Goal: Book appointment/travel/reservation

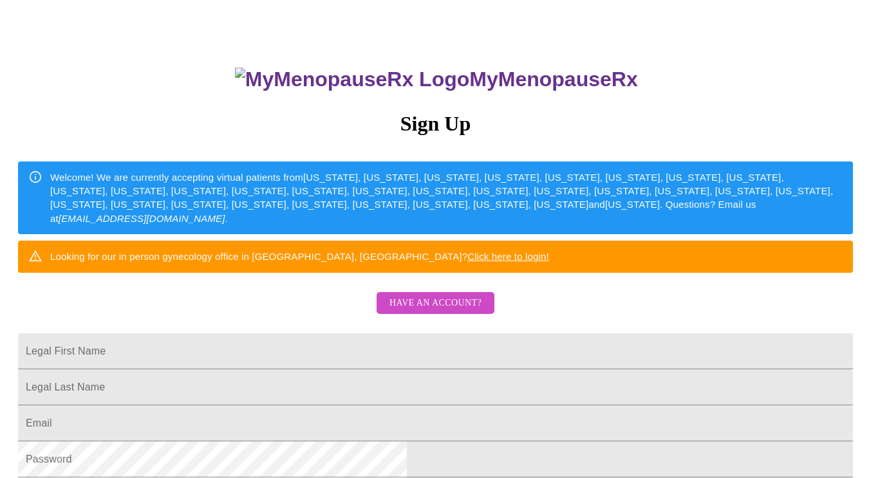
scroll to position [55, 0]
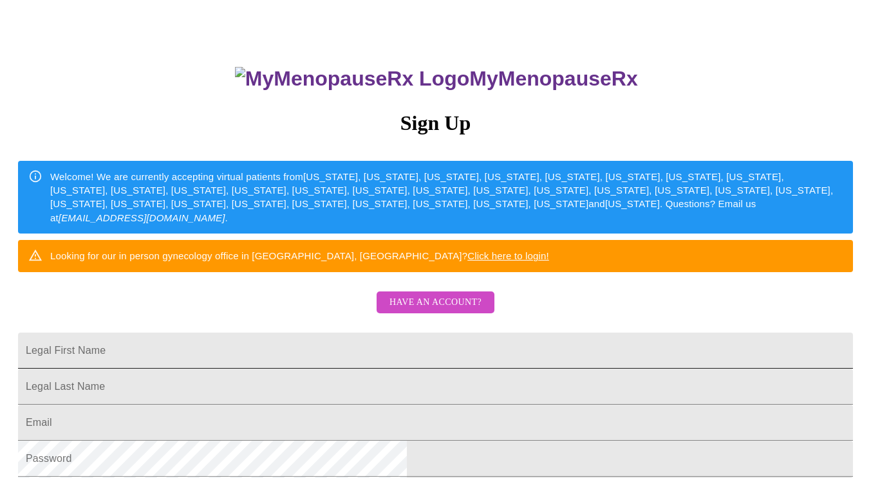
click at [312, 369] on input "Legal First Name" at bounding box center [435, 351] width 835 height 36
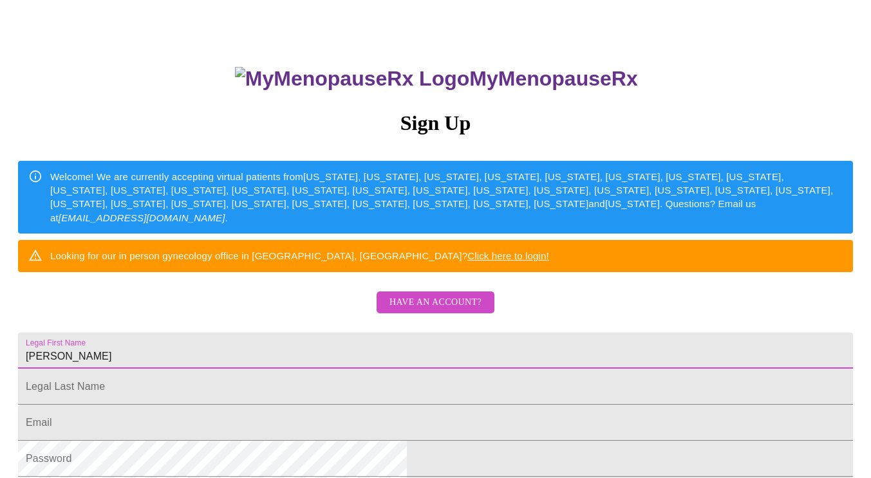
type input "[PERSON_NAME]"
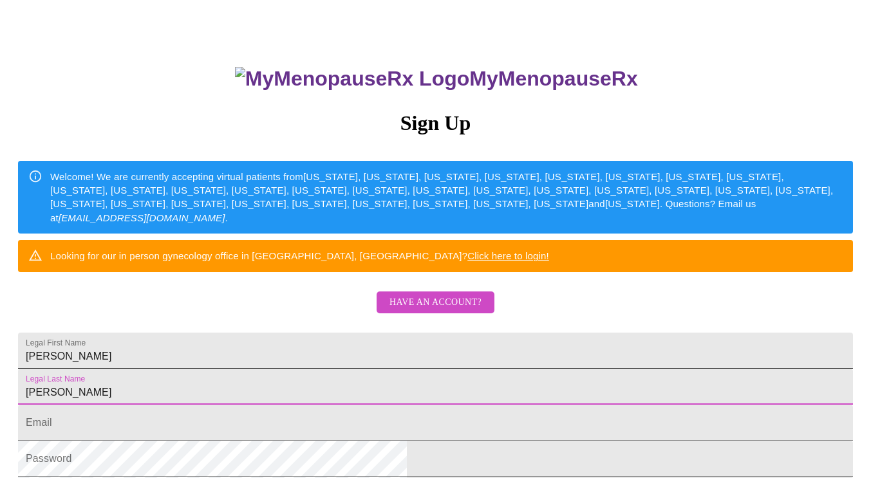
type input "[PERSON_NAME]"
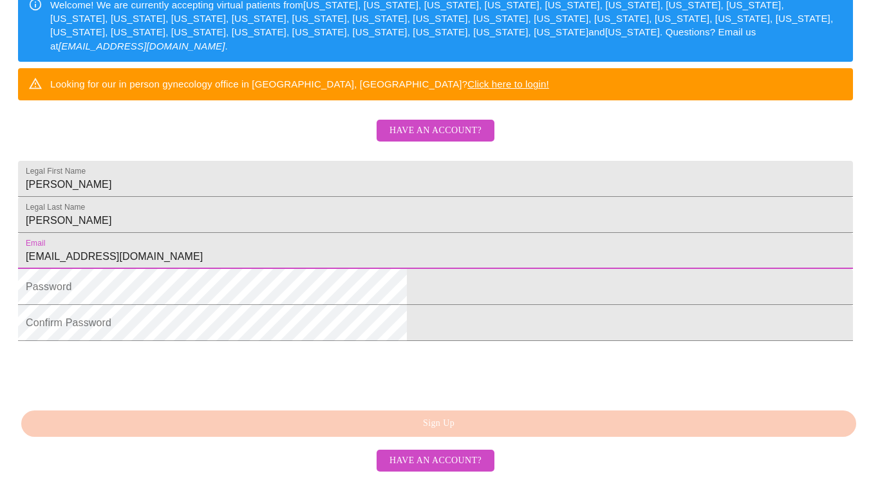
scroll to position [243, 0]
type input "[EMAIL_ADDRESS][DOMAIN_NAME]"
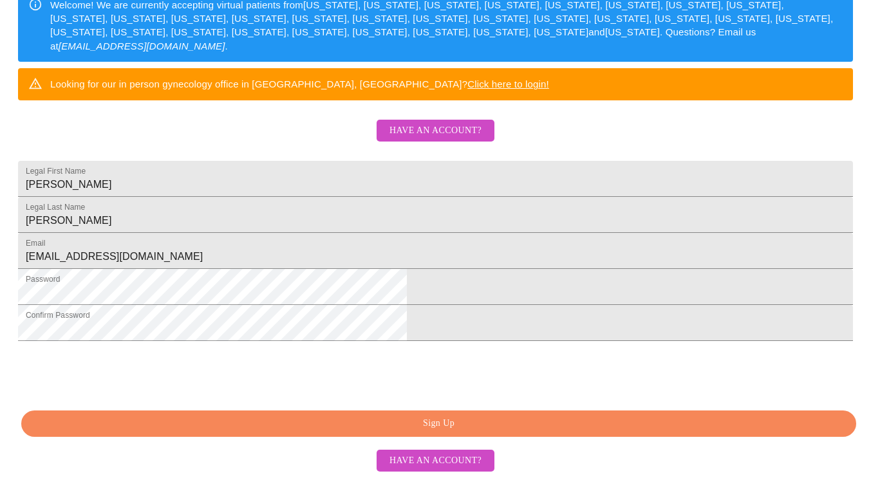
scroll to position [310, 0]
click at [289, 420] on span "Sign Up" at bounding box center [438, 424] width 805 height 16
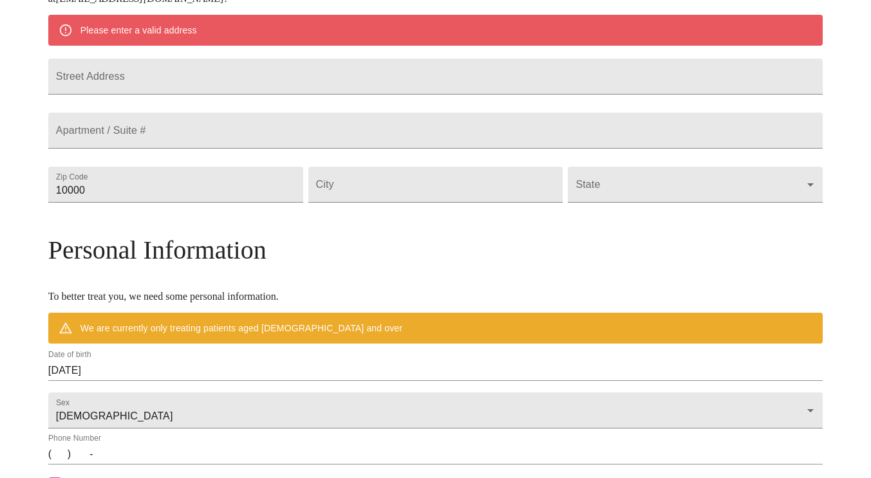
scroll to position [260, 0]
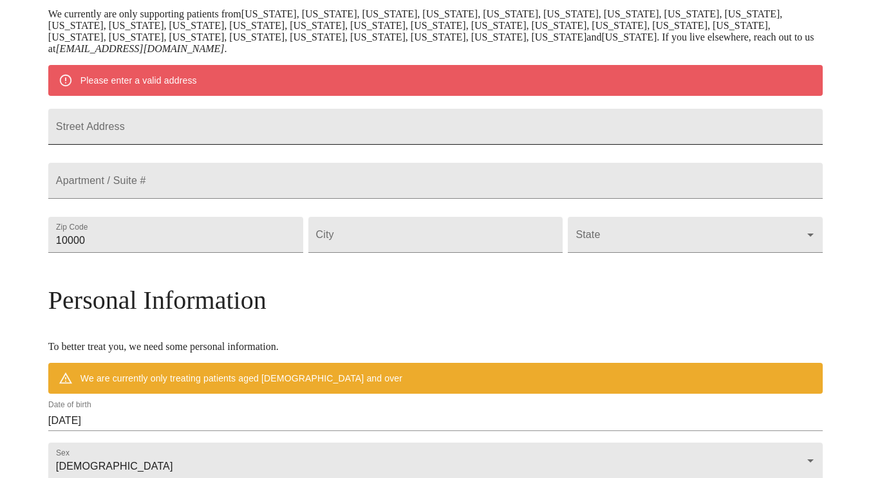
click at [282, 126] on input "Street Address" at bounding box center [435, 127] width 775 height 36
type input "[STREET_ADDRESS]"
type input "80920"
click at [421, 253] on input "Street Address" at bounding box center [435, 235] width 255 height 36
type input "[US_STATE][GEOGRAPHIC_DATA]"
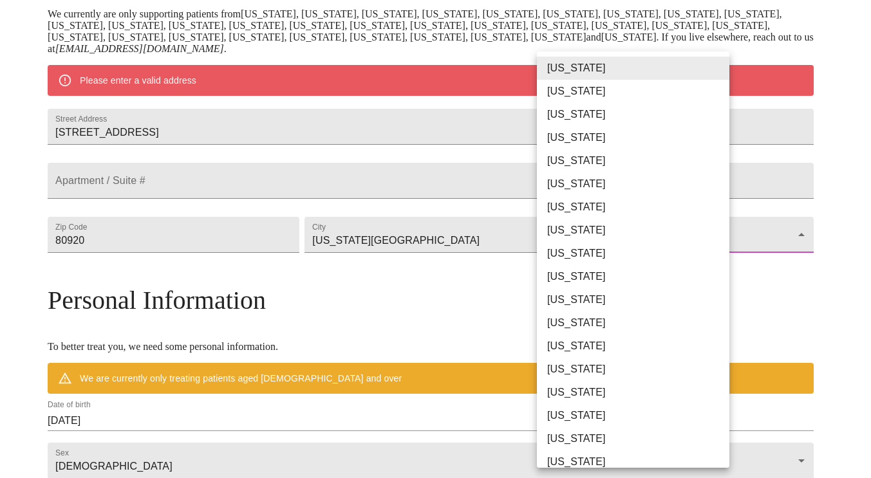
click at [552, 268] on body "MyMenopauseRx Welcome to MyMenopauseRx Since it's your first time here, you'll …" at bounding box center [435, 252] width 861 height 1015
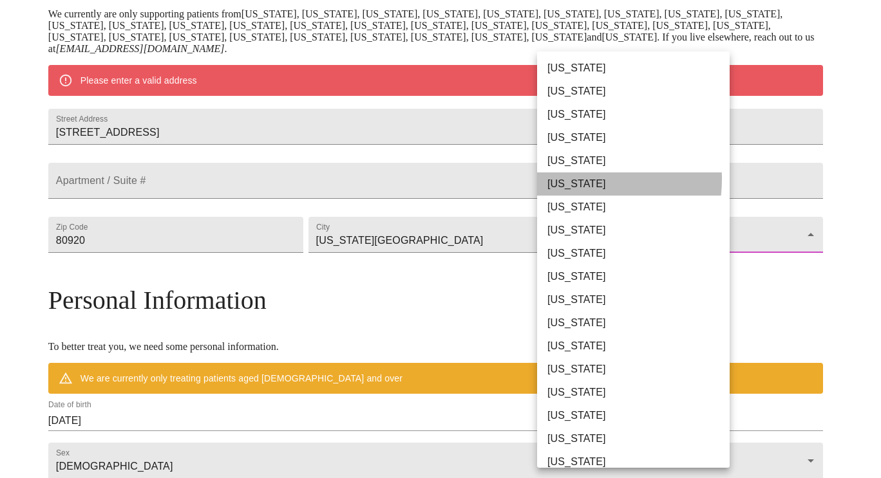
click at [567, 179] on li "[US_STATE]" at bounding box center [638, 184] width 202 height 23
type input "[US_STATE]"
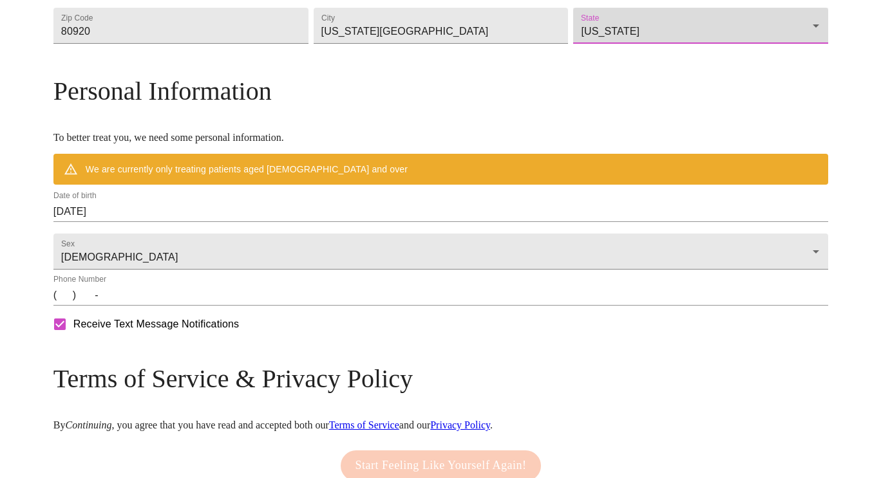
scroll to position [437, 0]
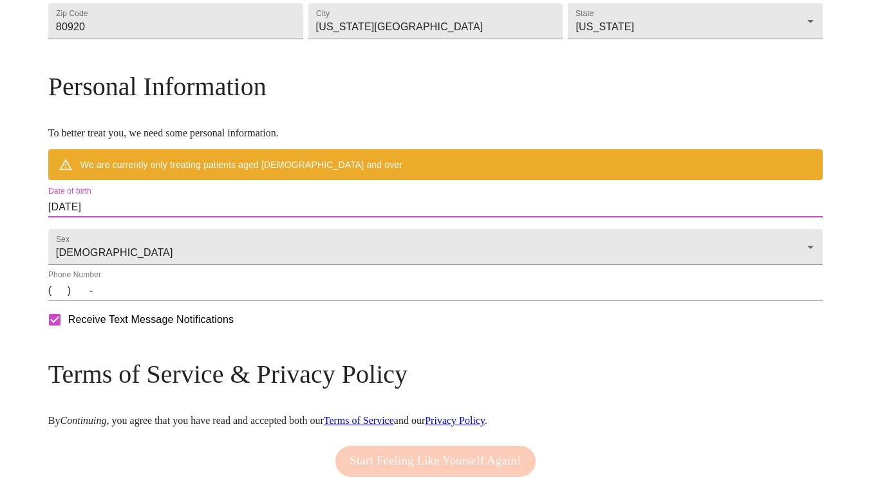
click at [216, 218] on input "[DATE]" at bounding box center [435, 207] width 775 height 21
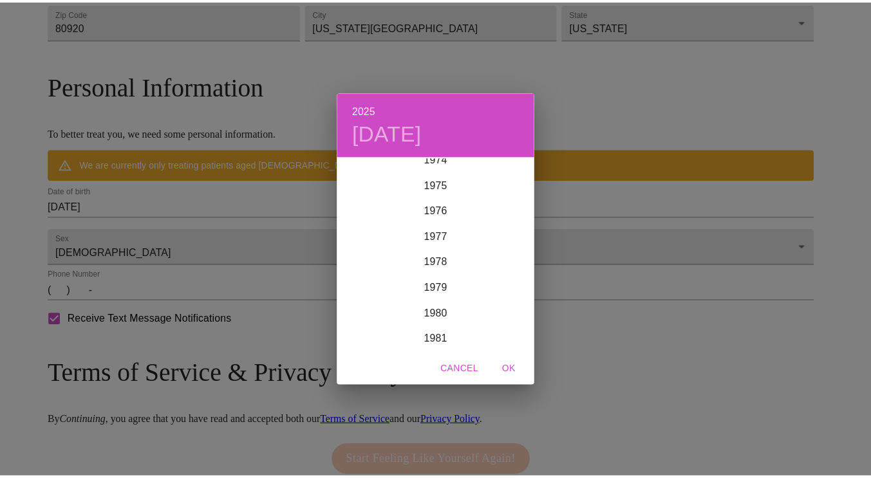
scroll to position [1937, 0]
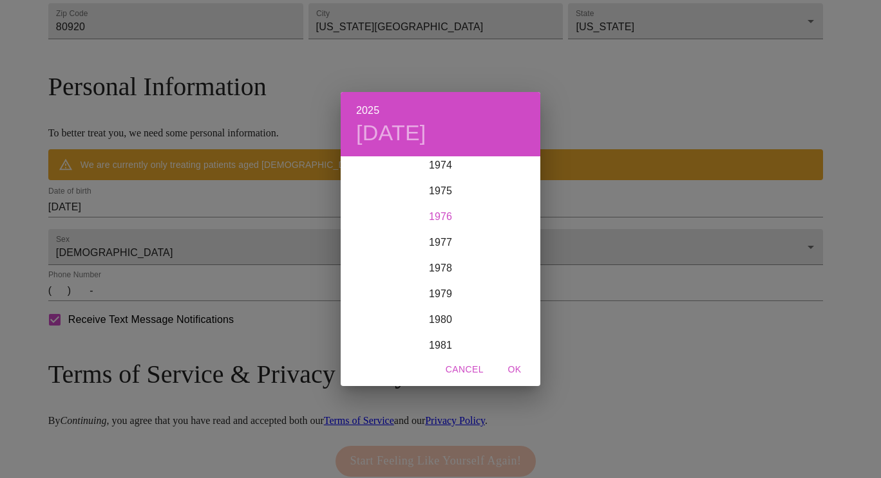
click at [444, 208] on div "1976" at bounding box center [441, 217] width 200 height 26
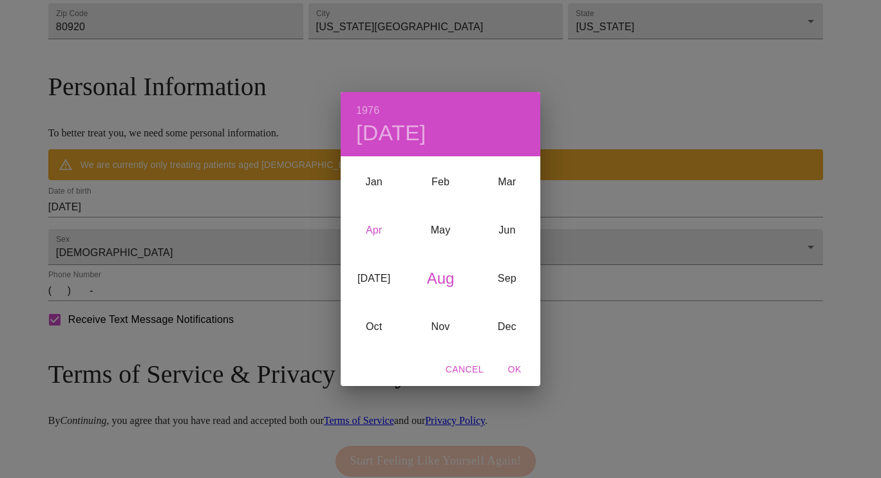
click at [368, 228] on div "Apr" at bounding box center [374, 230] width 66 height 48
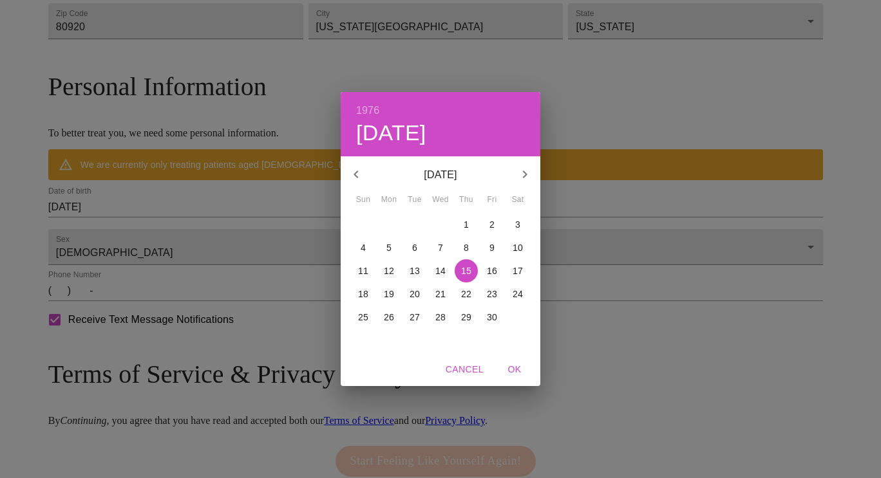
click at [438, 317] on p "28" at bounding box center [440, 317] width 10 height 13
click at [520, 374] on span "OK" at bounding box center [514, 370] width 31 height 16
type input "[DATE]"
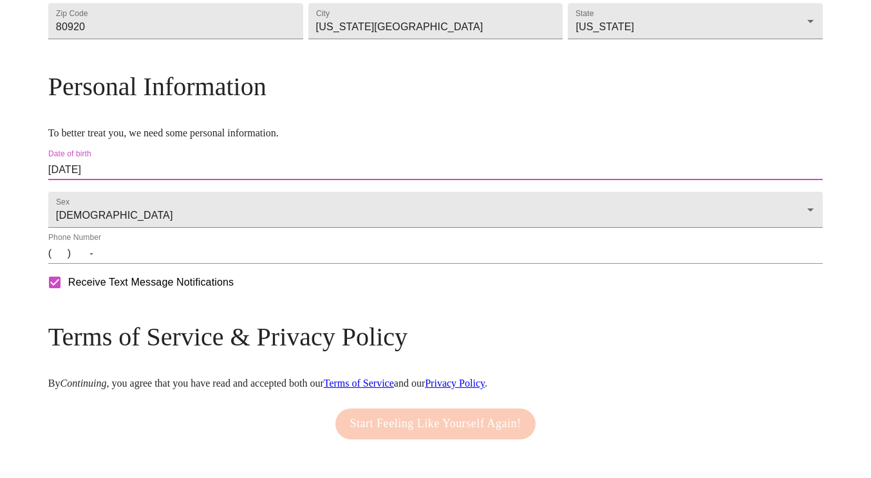
click at [163, 264] on input "(   )    -" at bounding box center [435, 253] width 775 height 21
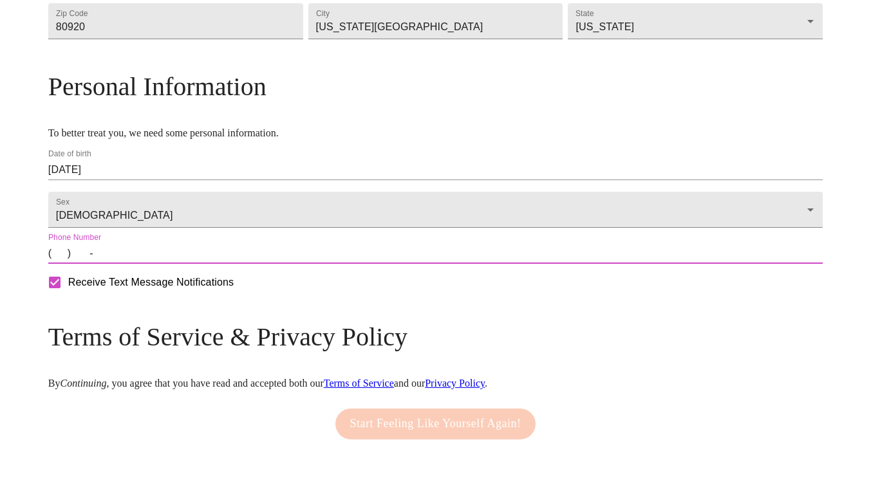
click at [149, 264] on input "(   )    -" at bounding box center [435, 253] width 775 height 21
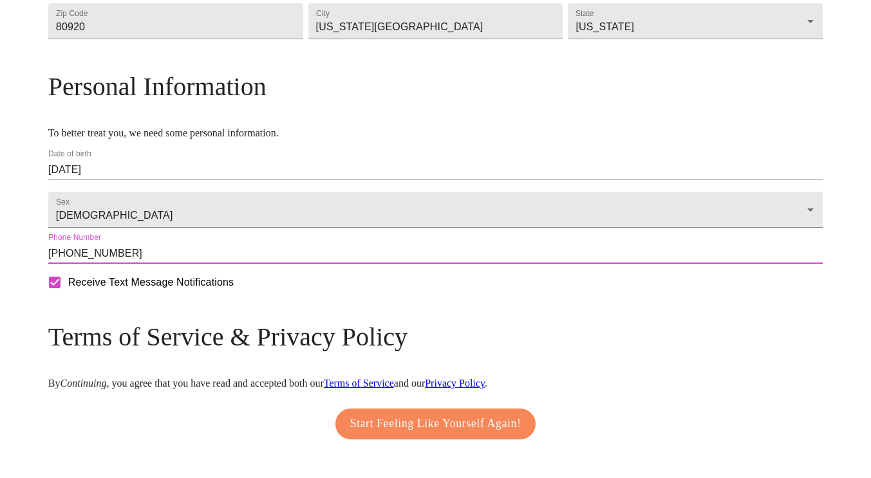
scroll to position [511, 0]
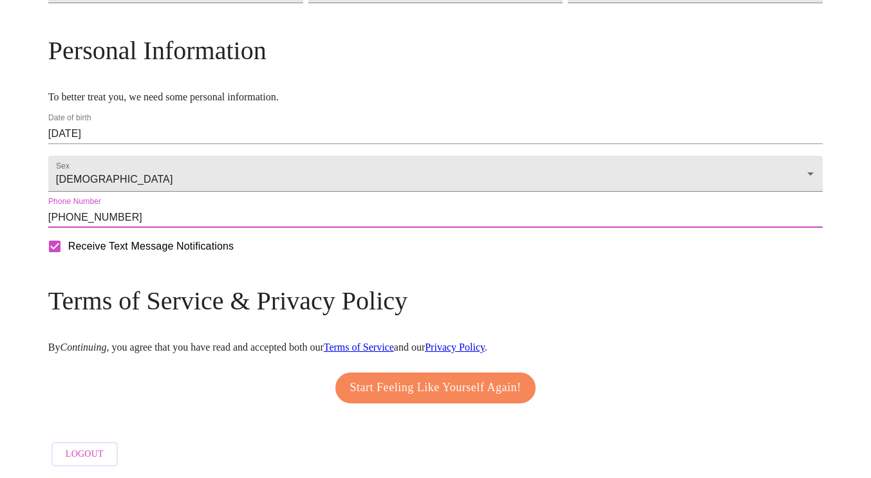
type input "[PHONE_NUMBER]"
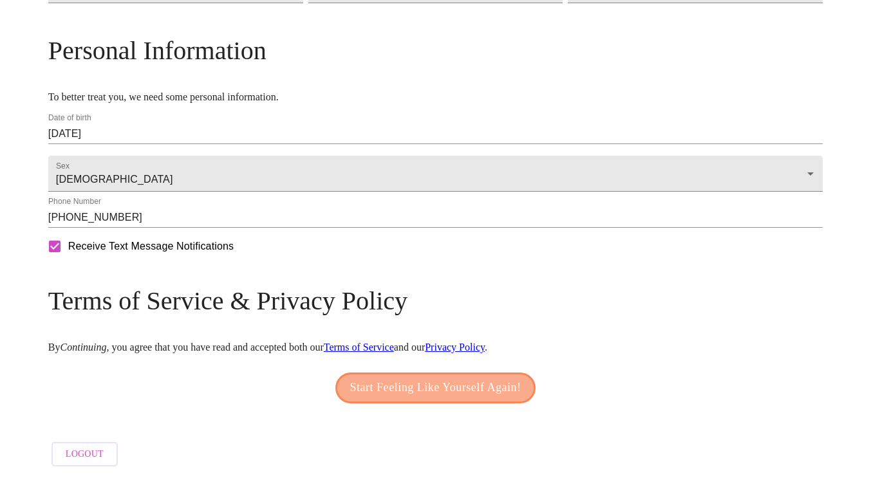
click at [438, 384] on span "Start Feeling Like Yourself Again!" at bounding box center [435, 388] width 171 height 21
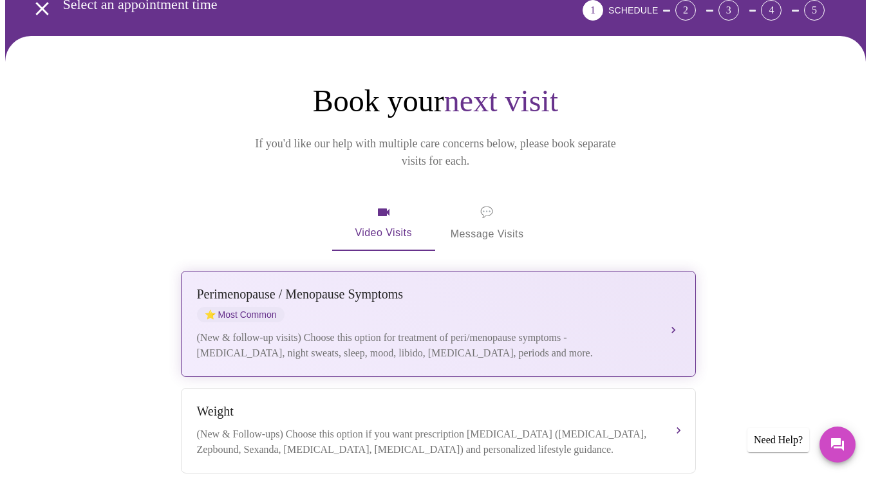
scroll to position [90, 0]
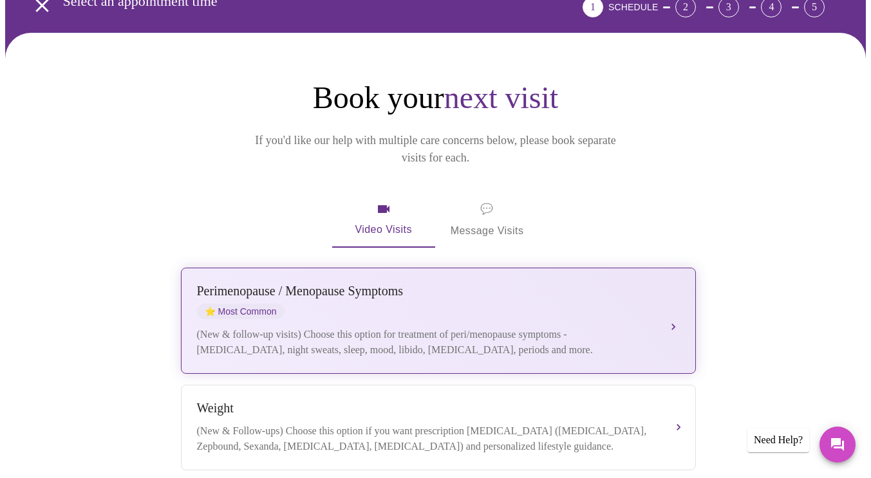
click at [377, 327] on div "(New & follow-up visits) Choose this option for treatment of peri/menopause sym…" at bounding box center [425, 342] width 457 height 31
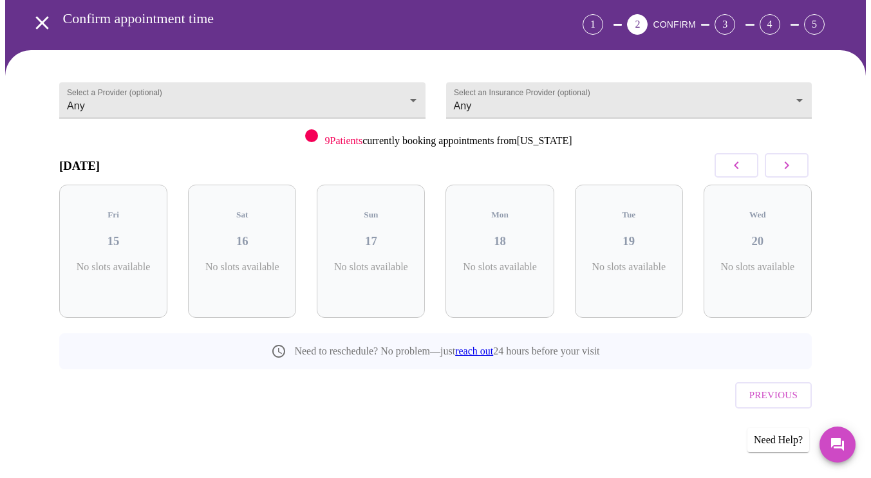
scroll to position [28, 0]
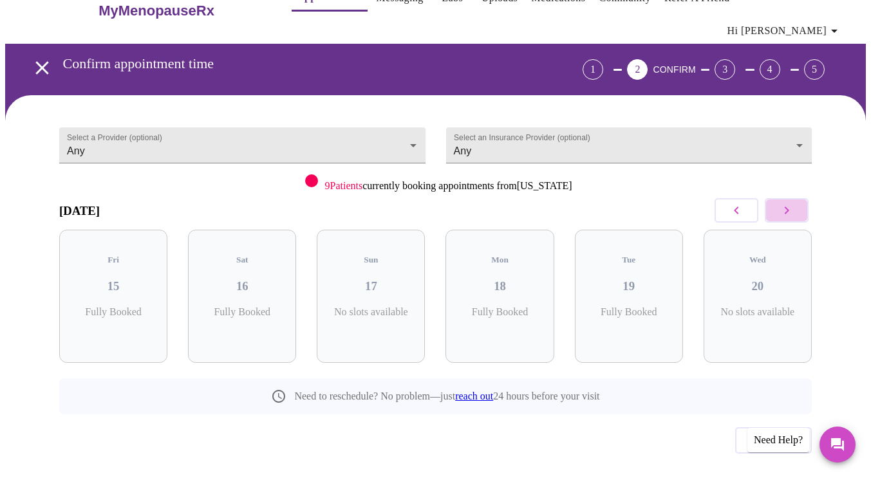
click at [789, 207] on icon "button" at bounding box center [787, 211] width 5 height 8
click at [115, 279] on h3 "26" at bounding box center [114, 286] width 88 height 14
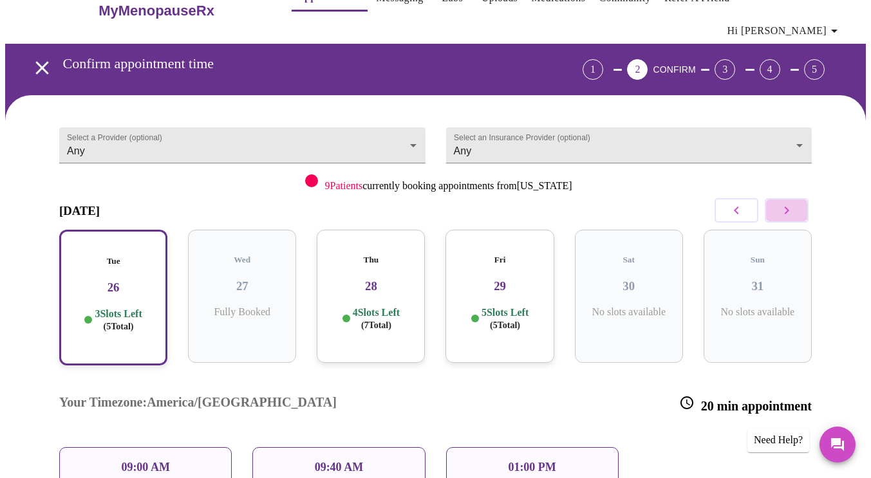
click at [792, 203] on icon "button" at bounding box center [786, 210] width 15 height 15
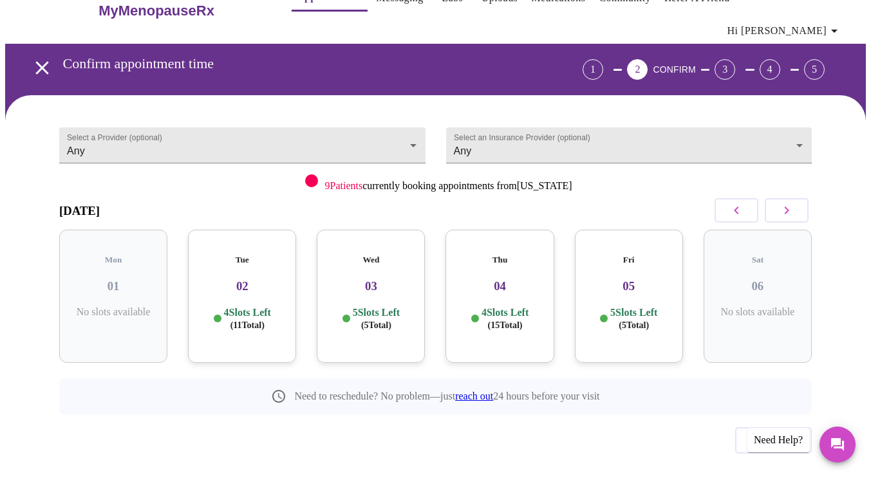
click at [240, 321] on span "( 11 Total)" at bounding box center [248, 326] width 34 height 10
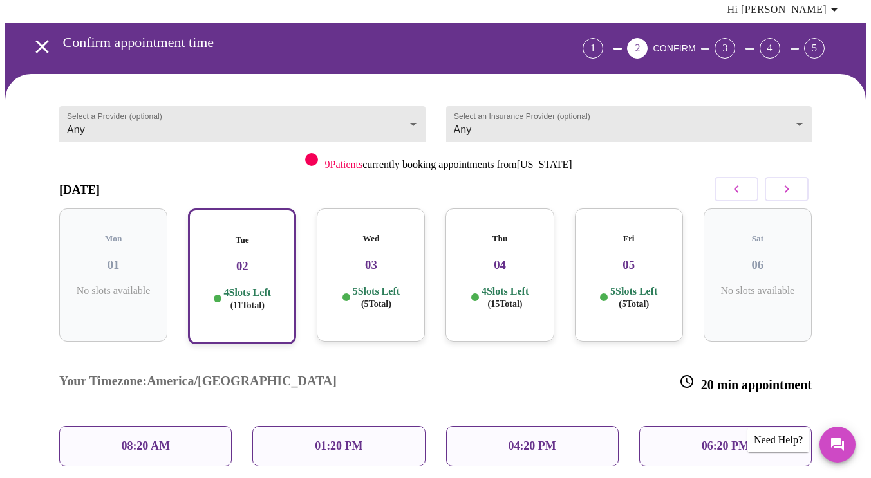
scroll to position [50, 0]
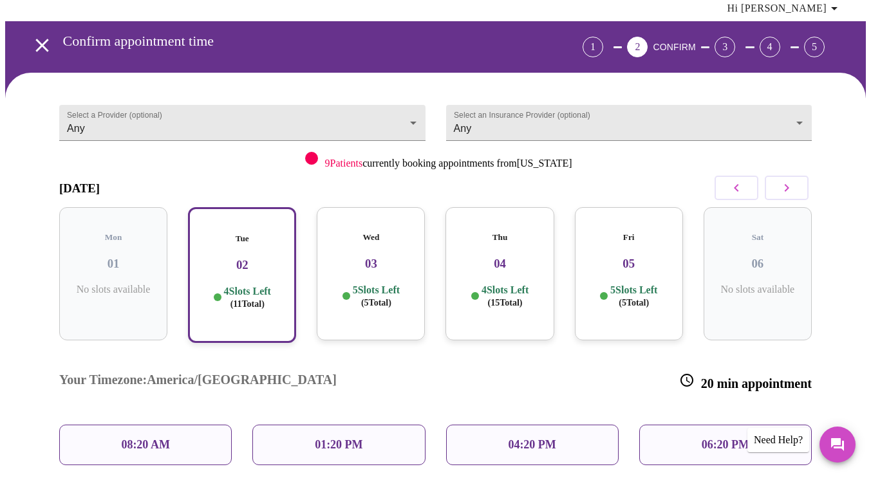
click at [744, 180] on icon "button" at bounding box center [736, 187] width 15 height 15
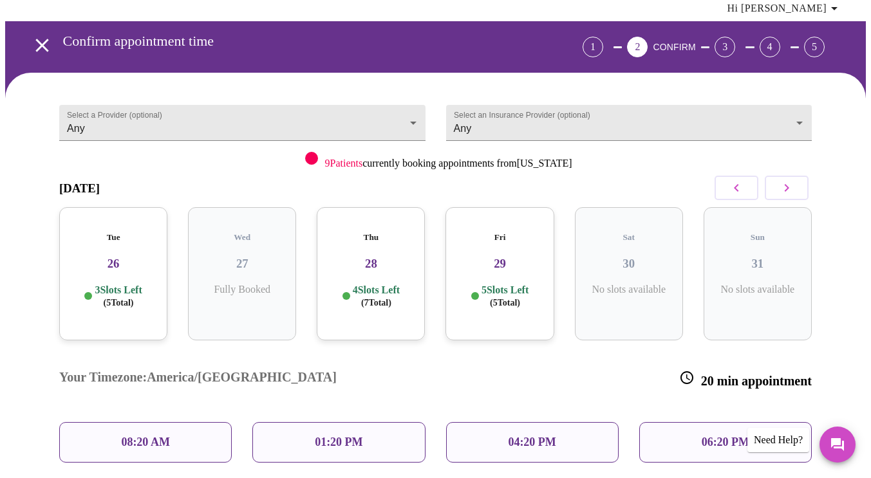
click at [499, 257] on h3 "29" at bounding box center [500, 264] width 88 height 14
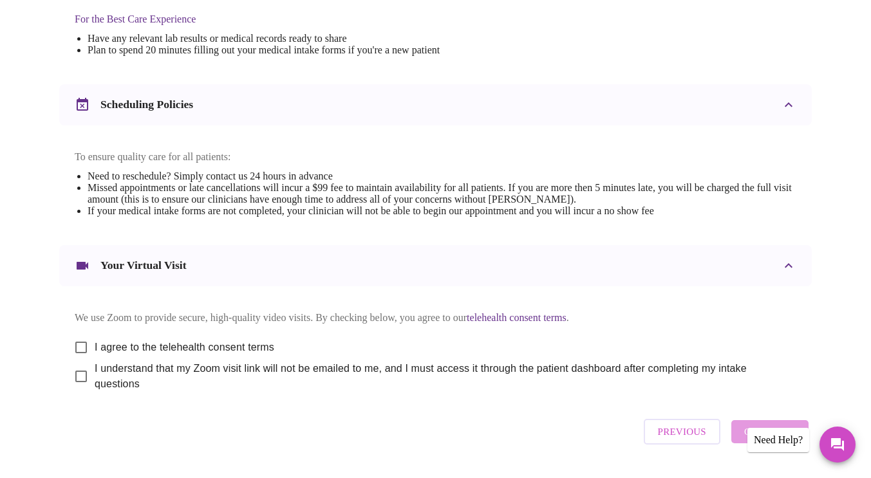
scroll to position [429, 0]
click at [243, 339] on span "I agree to the telehealth consent terms" at bounding box center [185, 346] width 180 height 15
click at [95, 335] on input "I agree to the telehealth consent terms" at bounding box center [81, 346] width 27 height 27
checkbox input "true"
click at [227, 364] on span "I understand that my Zoom visit link will not be emailed to me, and I must acce…" at bounding box center [441, 375] width 692 height 31
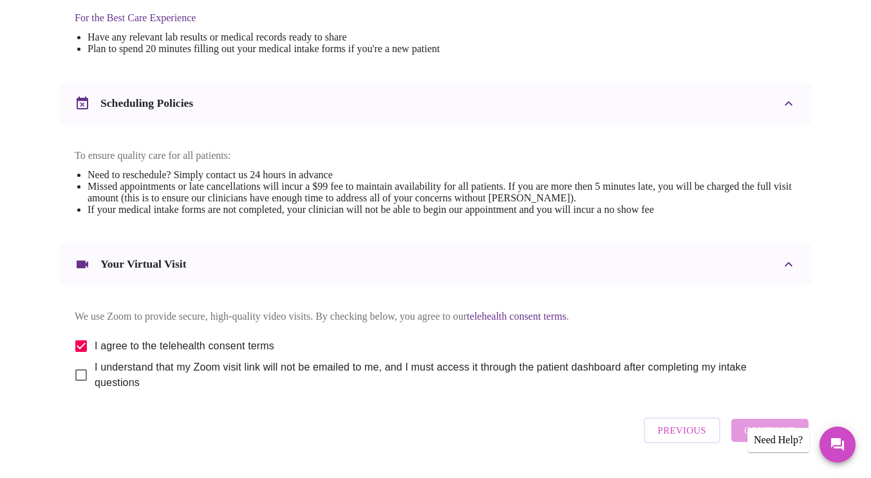
click at [95, 364] on input "I understand that my Zoom visit link will not be emailed to me, and I must acce…" at bounding box center [81, 375] width 27 height 27
checkbox input "true"
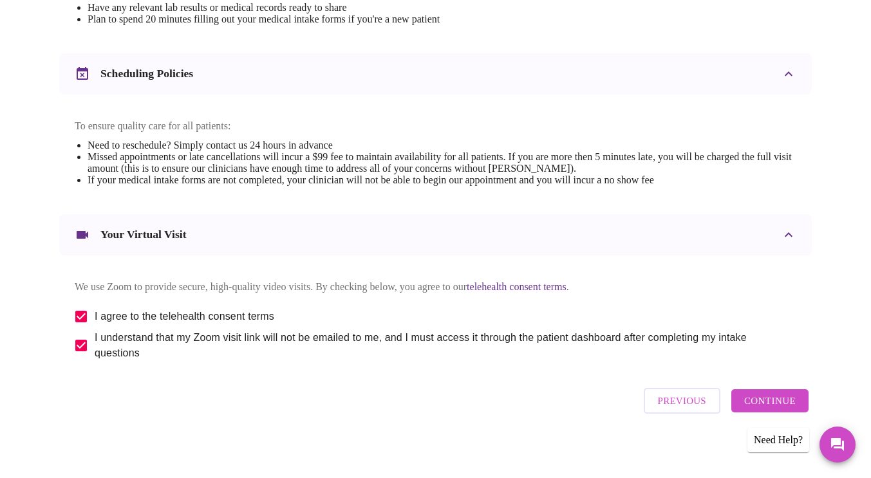
click at [780, 387] on div "Previous Continue" at bounding box center [726, 401] width 171 height 39
click at [782, 395] on span "Continue" at bounding box center [770, 401] width 52 height 17
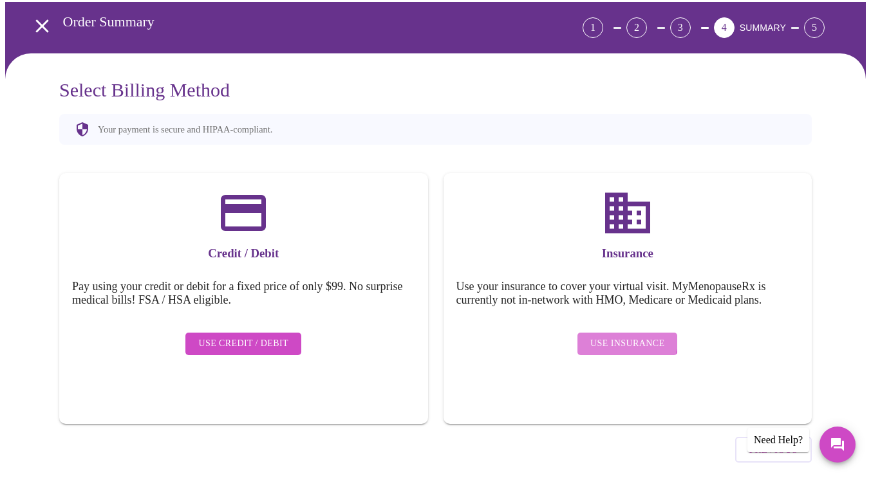
click at [628, 336] on span "Use Insurance" at bounding box center [627, 344] width 74 height 16
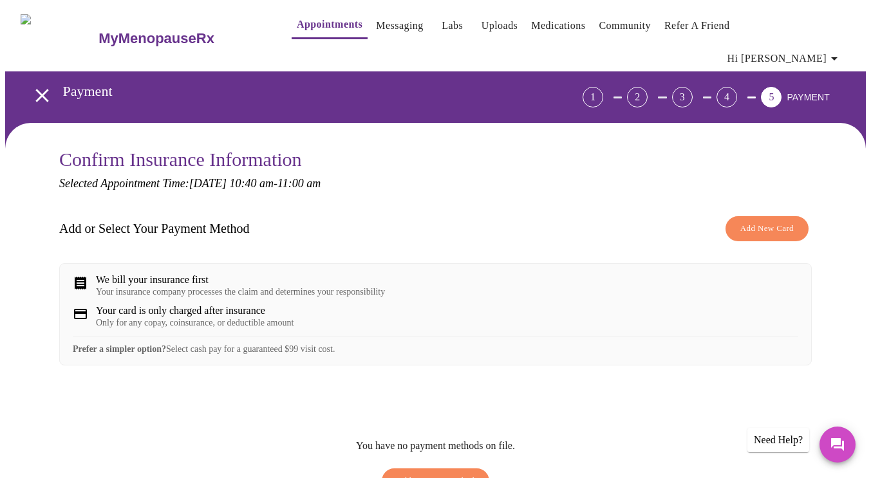
click at [229, 274] on div "We bill your insurance first" at bounding box center [240, 280] width 289 height 12
click at [755, 216] on button "Add New Card" at bounding box center [767, 228] width 83 height 25
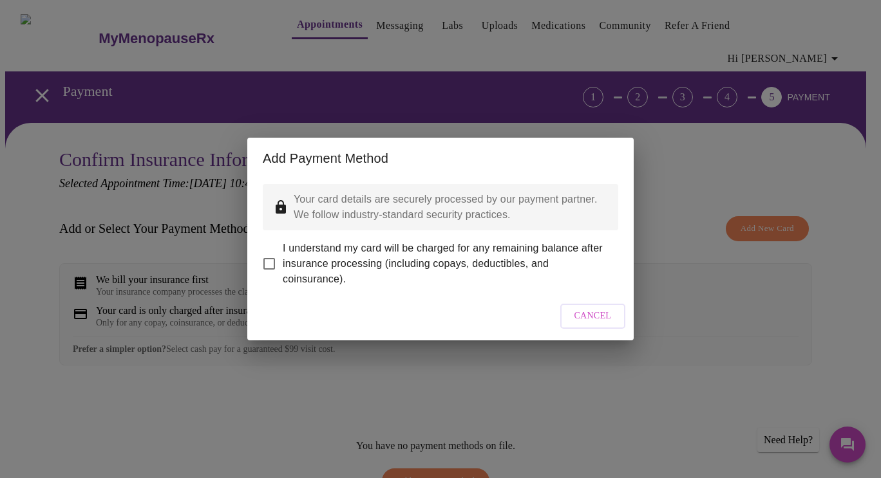
click at [383, 255] on span "I understand my card will be charged for any remaining balance after insurance …" at bounding box center [445, 264] width 325 height 46
click at [283, 255] on input "I understand my card will be charged for any remaining balance after insurance …" at bounding box center [269, 263] width 27 height 27
checkbox input "true"
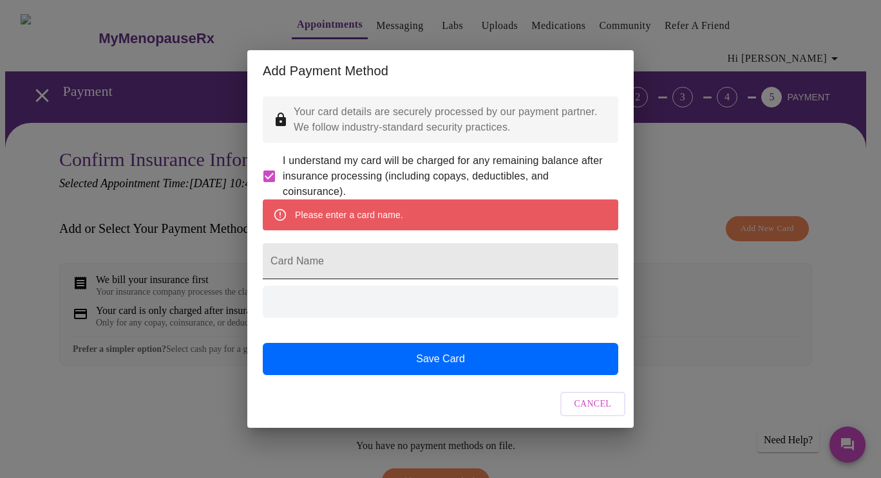
click at [360, 259] on input "Card Name" at bounding box center [440, 261] width 355 height 36
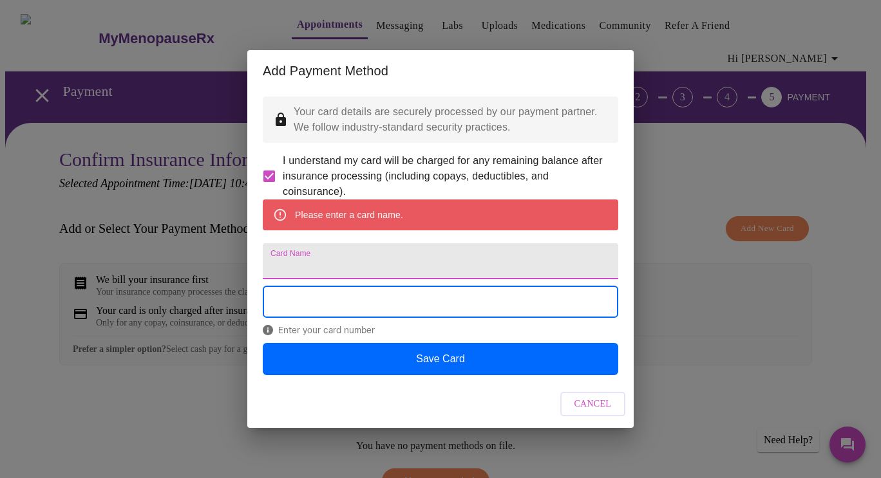
click at [360, 259] on input "Card Name" at bounding box center [440, 261] width 355 height 36
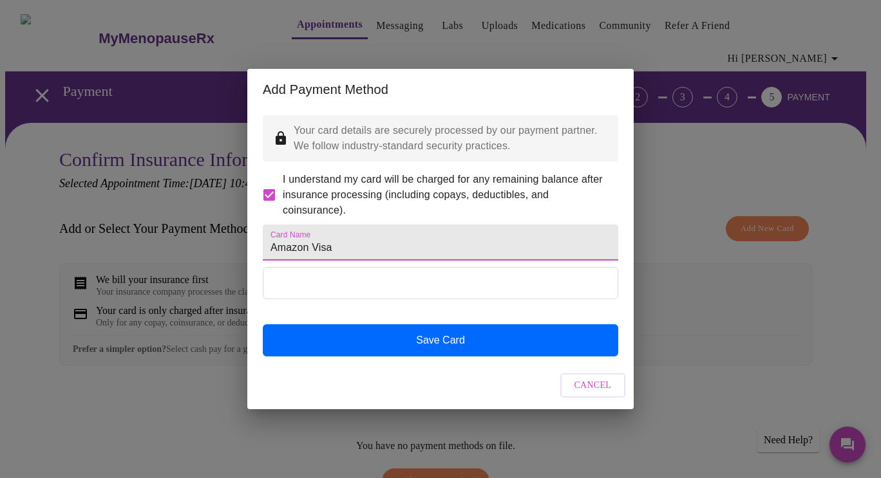
type input "Amazon Visa"
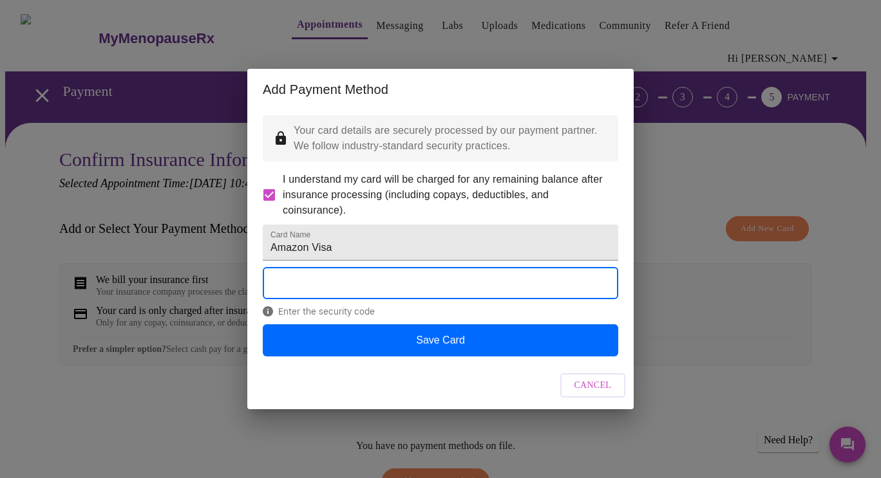
click at [359, 324] on div "Enter the security code" at bounding box center [440, 295] width 355 height 57
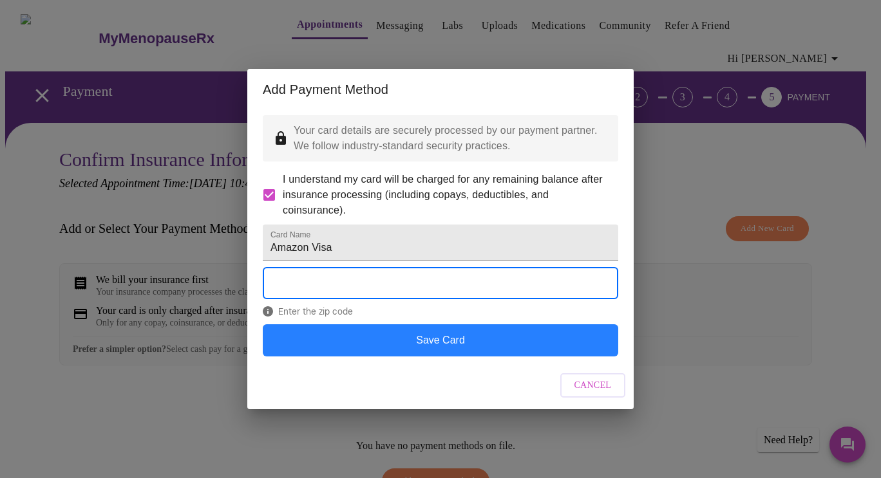
click at [485, 357] on button "Save Card" at bounding box center [440, 341] width 355 height 32
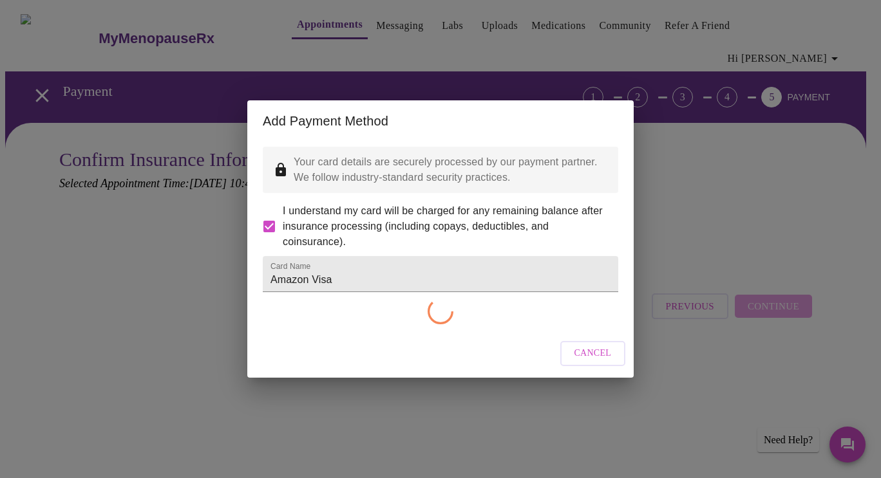
checkbox input "false"
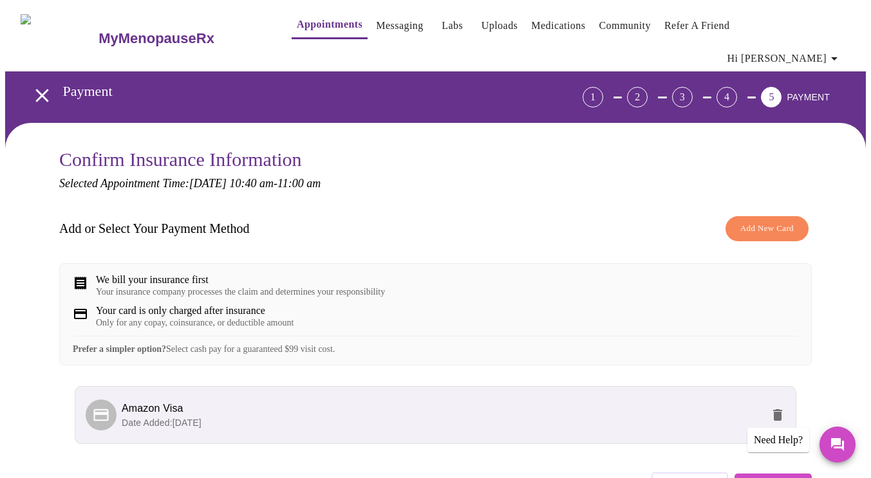
scroll to position [80, 0]
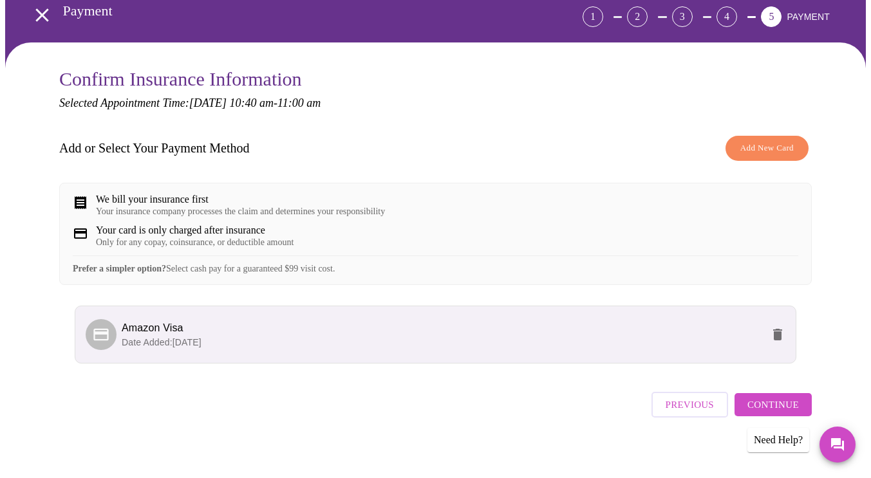
click at [767, 400] on span "Continue" at bounding box center [774, 405] width 52 height 17
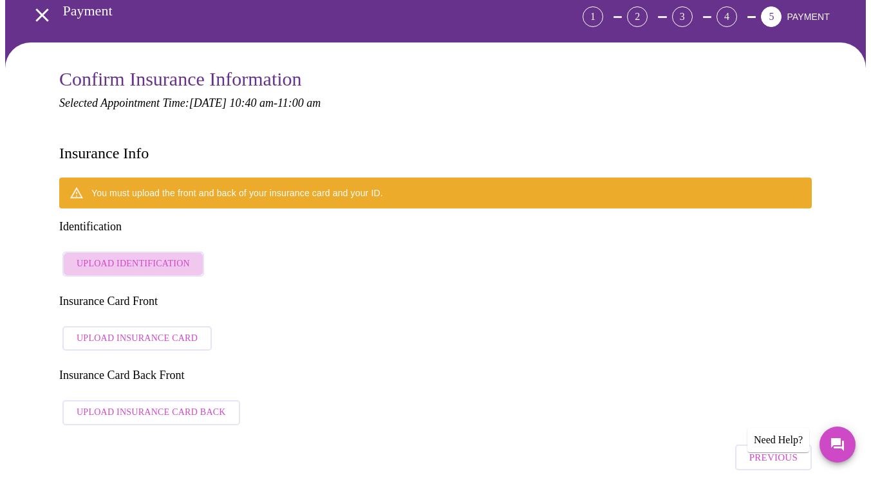
click at [163, 256] on span "Upload Identification" at bounding box center [133, 264] width 113 height 16
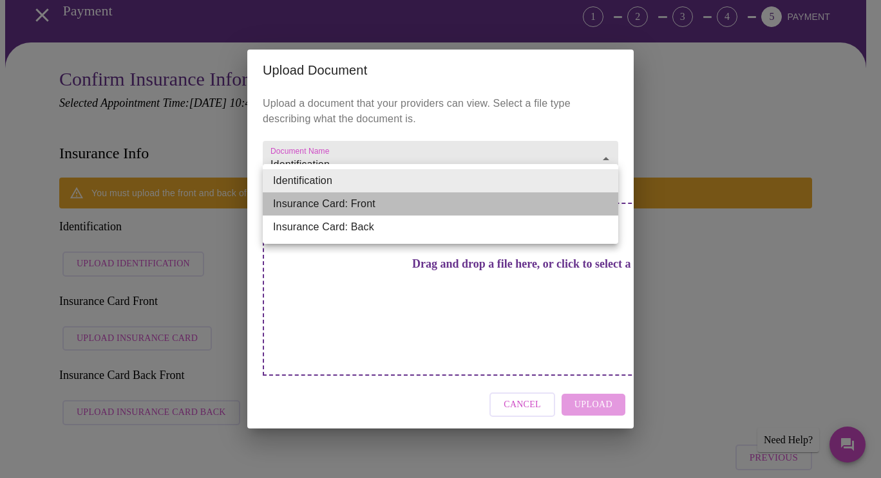
click at [385, 212] on li "Insurance Card: Front" at bounding box center [440, 204] width 355 height 23
type input "Insurance Card: Front"
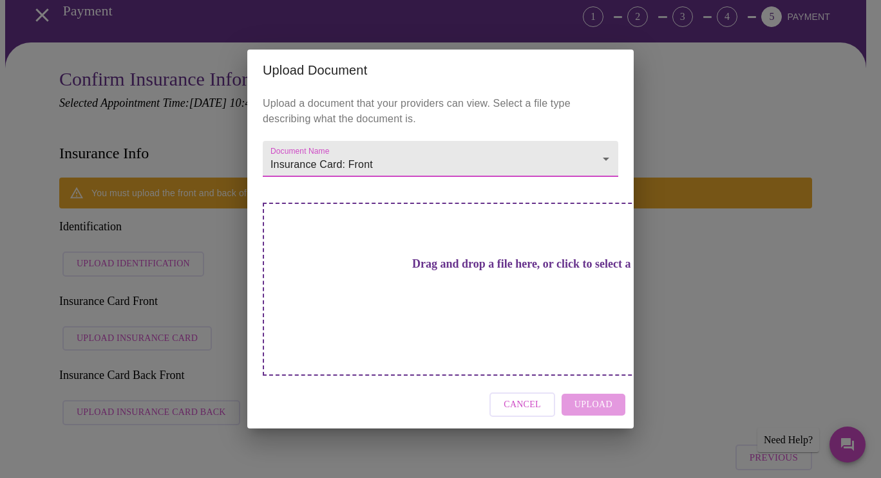
click at [420, 80] on h2 "Upload Document" at bounding box center [440, 70] width 355 height 21
click at [513, 397] on span "Cancel" at bounding box center [522, 405] width 37 height 16
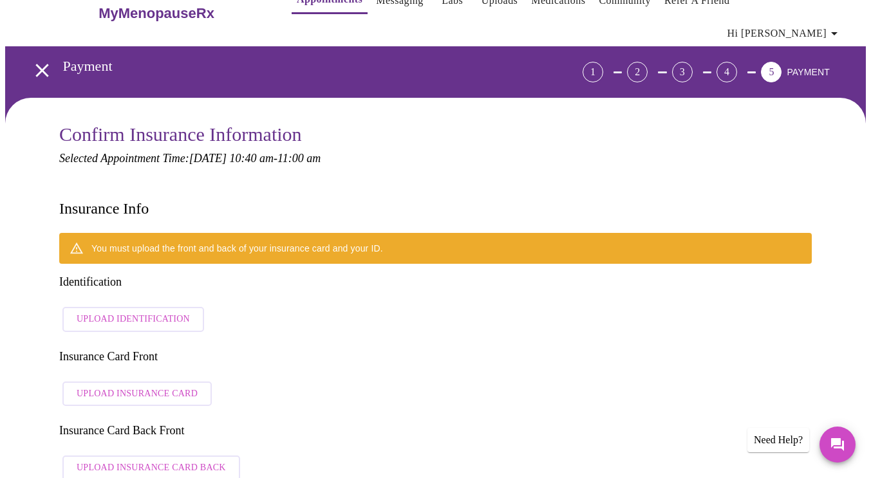
scroll to position [0, 0]
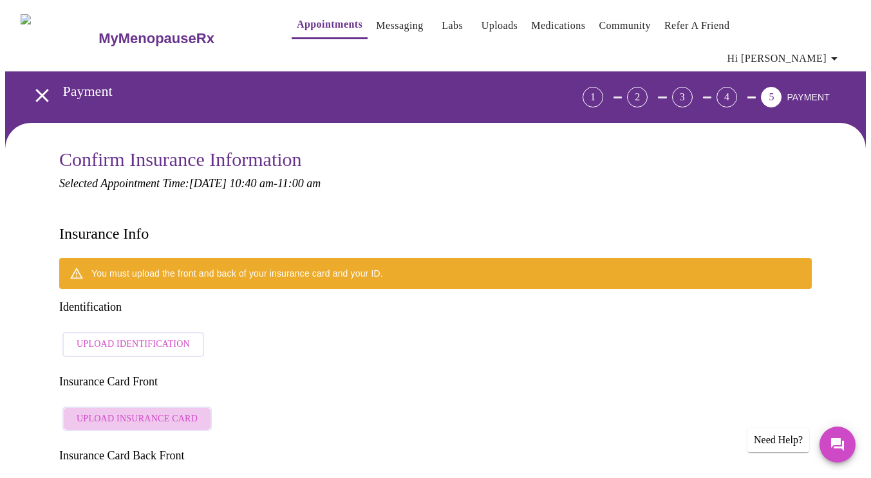
click at [171, 411] on span "Upload Insurance Card" at bounding box center [137, 419] width 121 height 16
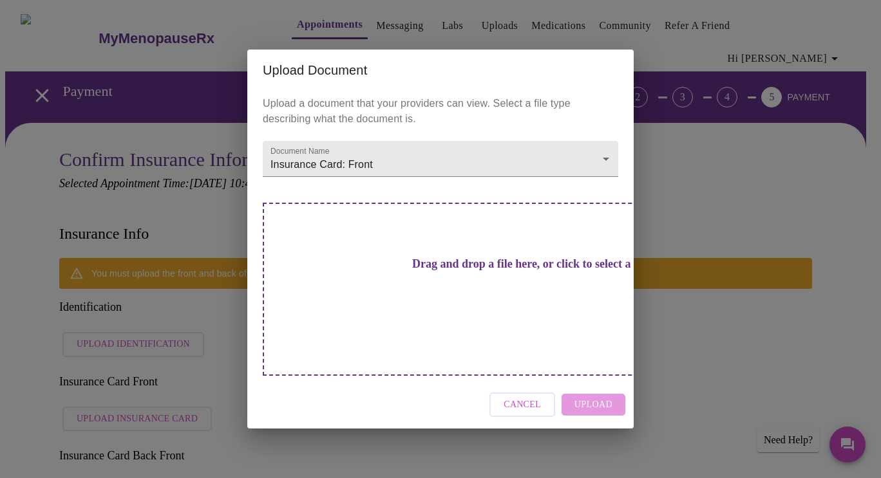
click at [388, 271] on h3 "Drag and drop a file here, or click to select a file" at bounding box center [530, 265] width 355 height 14
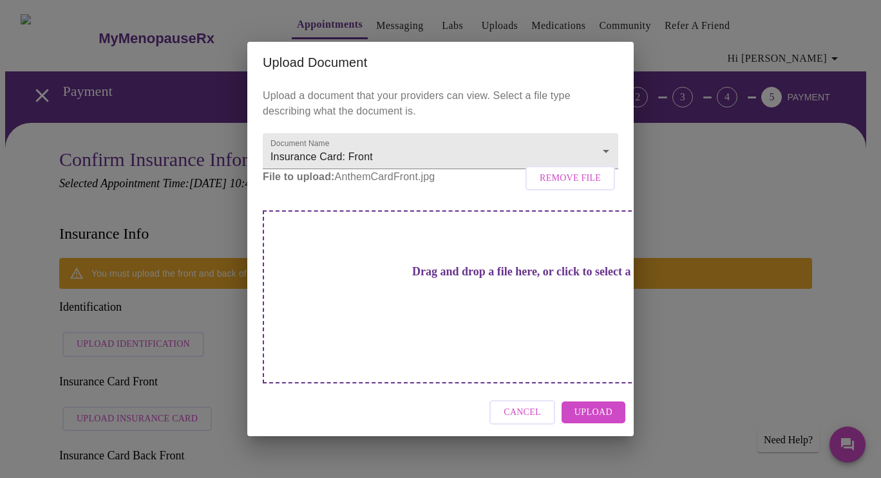
click at [590, 405] on span "Upload" at bounding box center [593, 413] width 38 height 16
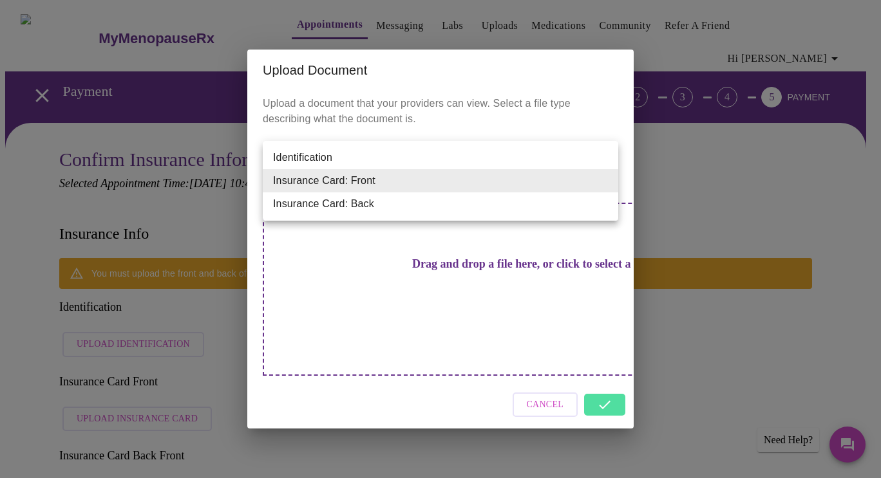
click at [333, 204] on li "Insurance Card: Back" at bounding box center [440, 204] width 355 height 23
type input "Insurance Card: Back"
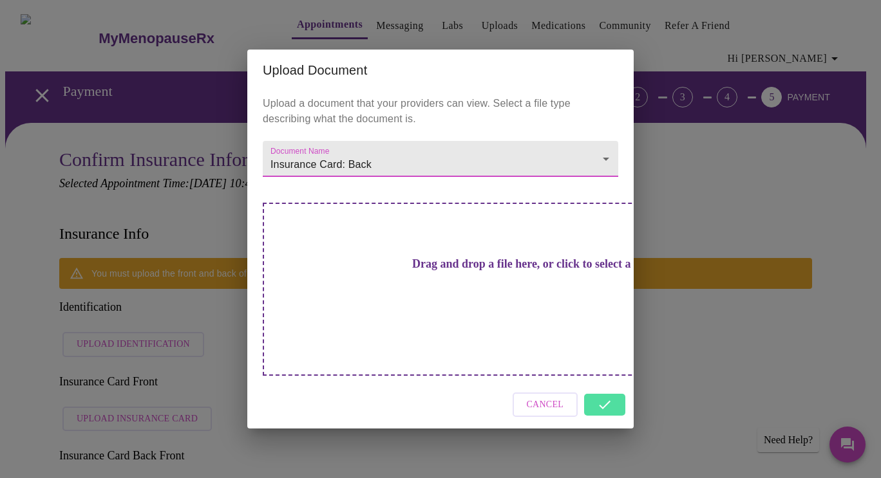
click at [428, 271] on h3 "Drag and drop a file here, or click to select a file" at bounding box center [530, 265] width 355 height 14
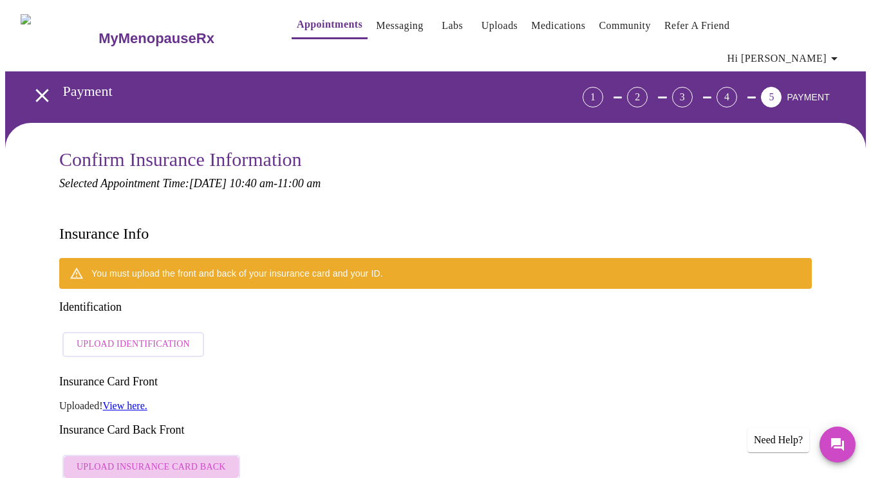
click at [187, 455] on button "Upload Insurance Card Back" at bounding box center [151, 467] width 178 height 25
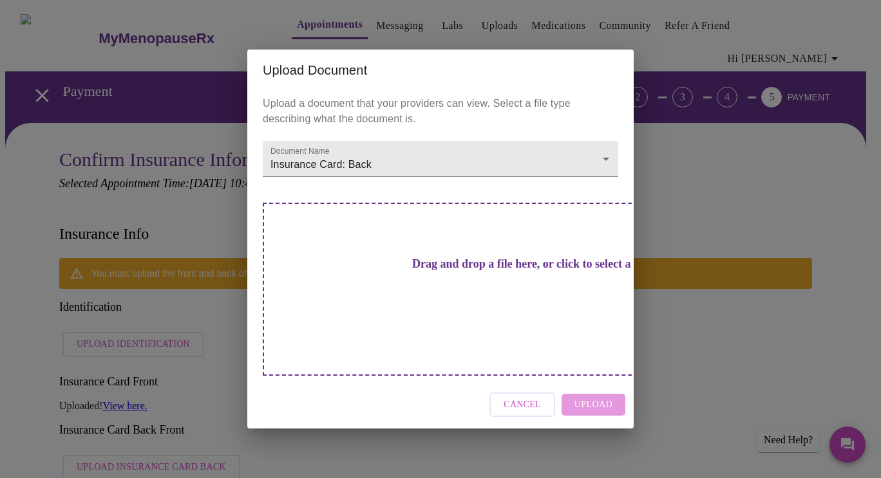
click at [395, 271] on h3 "Drag and drop a file here, or click to select a file" at bounding box center [530, 265] width 355 height 14
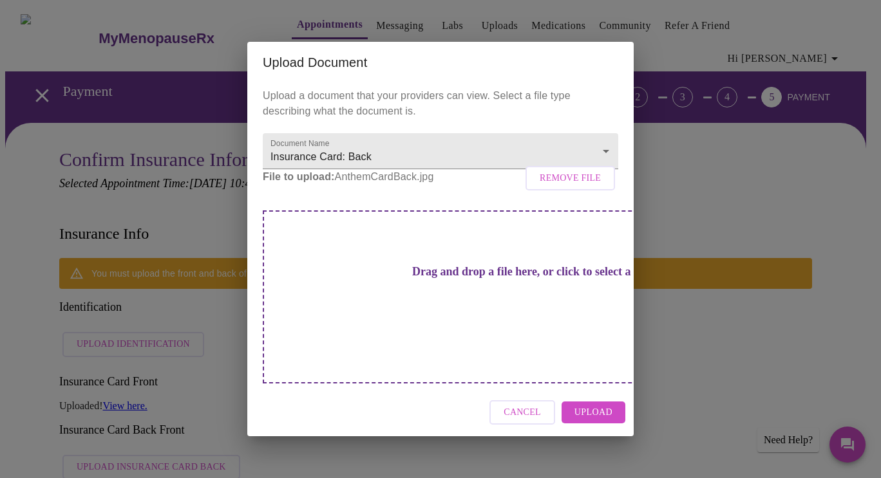
click at [587, 405] on span "Upload" at bounding box center [593, 413] width 38 height 16
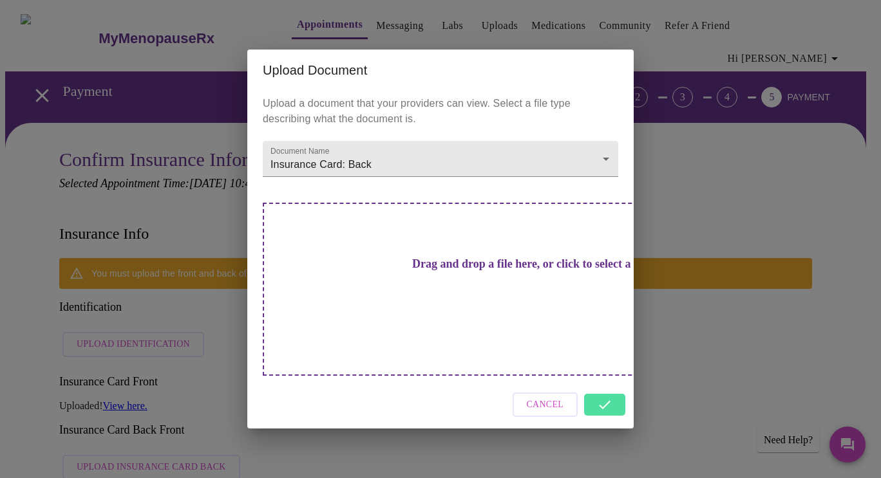
click at [214, 411] on div "Upload Document Upload a document that your providers can view. Select a file t…" at bounding box center [440, 239] width 881 height 478
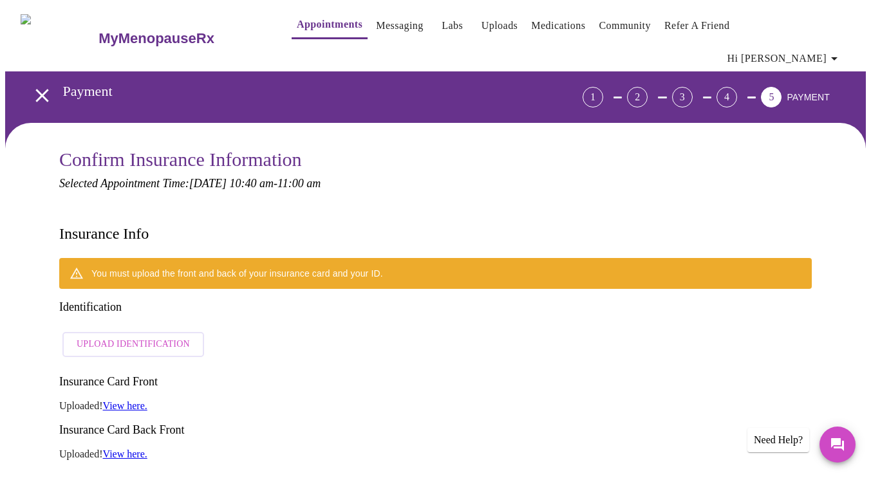
click at [160, 337] on span "Upload Identification" at bounding box center [133, 345] width 113 height 16
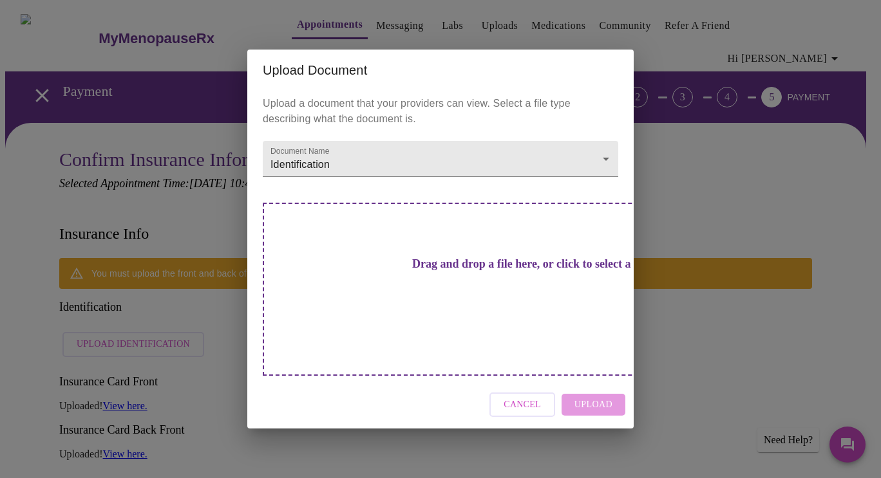
click at [458, 262] on div "Drag and drop a file here, or click to select a file" at bounding box center [531, 289] width 536 height 173
click at [451, 79] on div "Upload Document" at bounding box center [440, 70] width 386 height 41
click at [361, 307] on div "Drag and drop a file here, or click to select a file" at bounding box center [531, 289] width 536 height 173
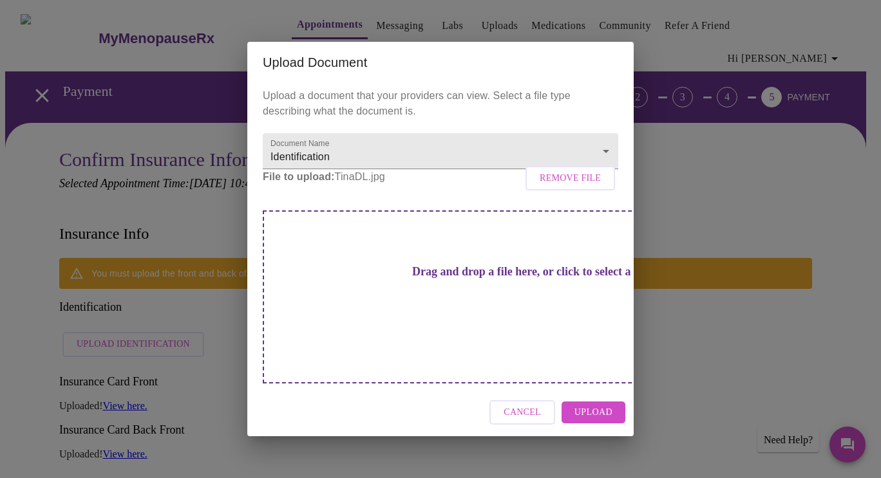
click at [598, 405] on span "Upload" at bounding box center [593, 413] width 38 height 16
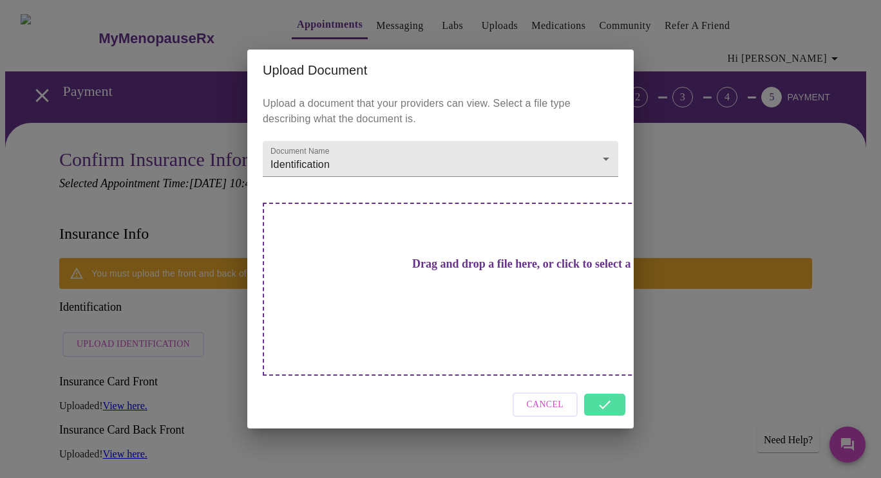
click at [455, 422] on div "Upload Document Upload a document that your providers can view. Select a file t…" at bounding box center [440, 239] width 881 height 478
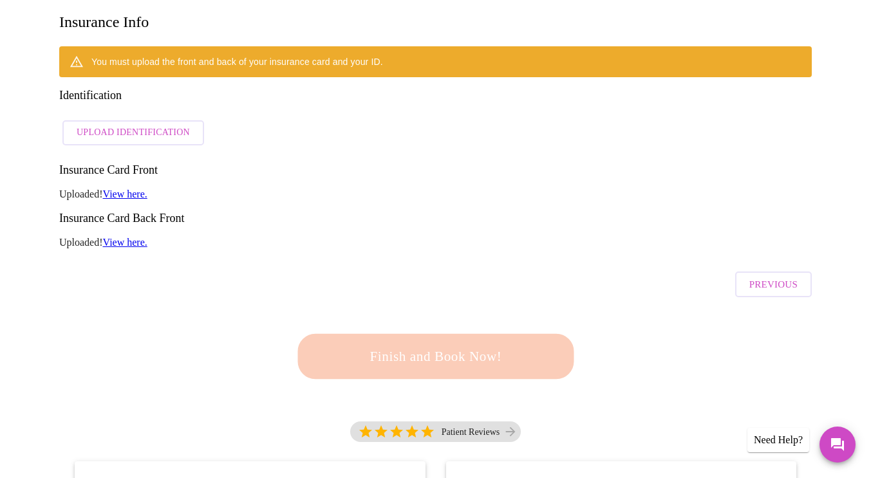
scroll to position [213, 0]
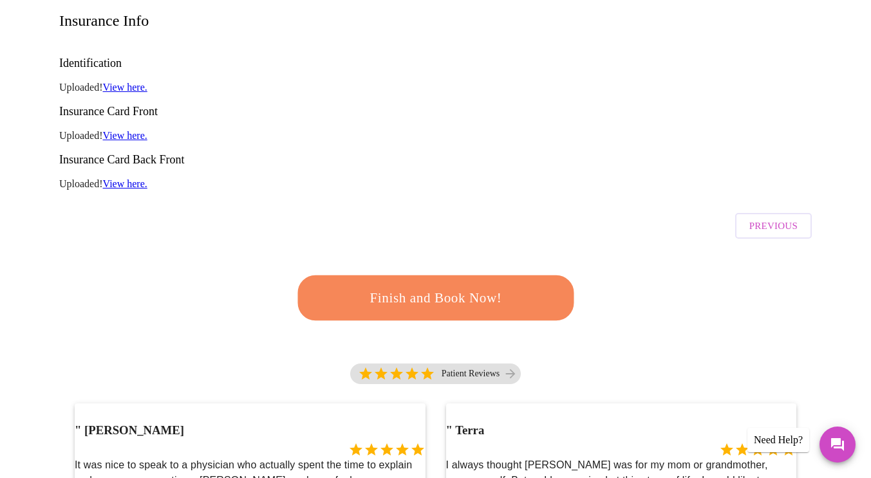
click at [480, 287] on span "Finish and Book Now!" at bounding box center [436, 299] width 238 height 24
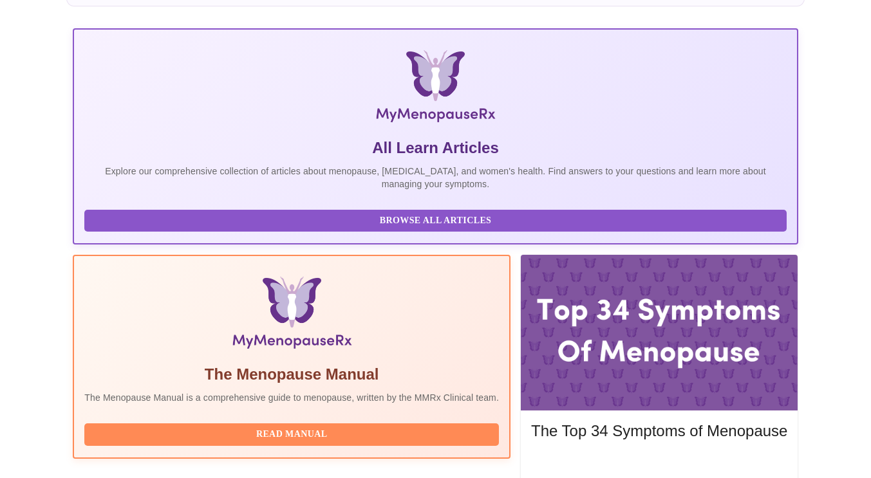
scroll to position [226, 0]
